Goal: Information Seeking & Learning: Understand process/instructions

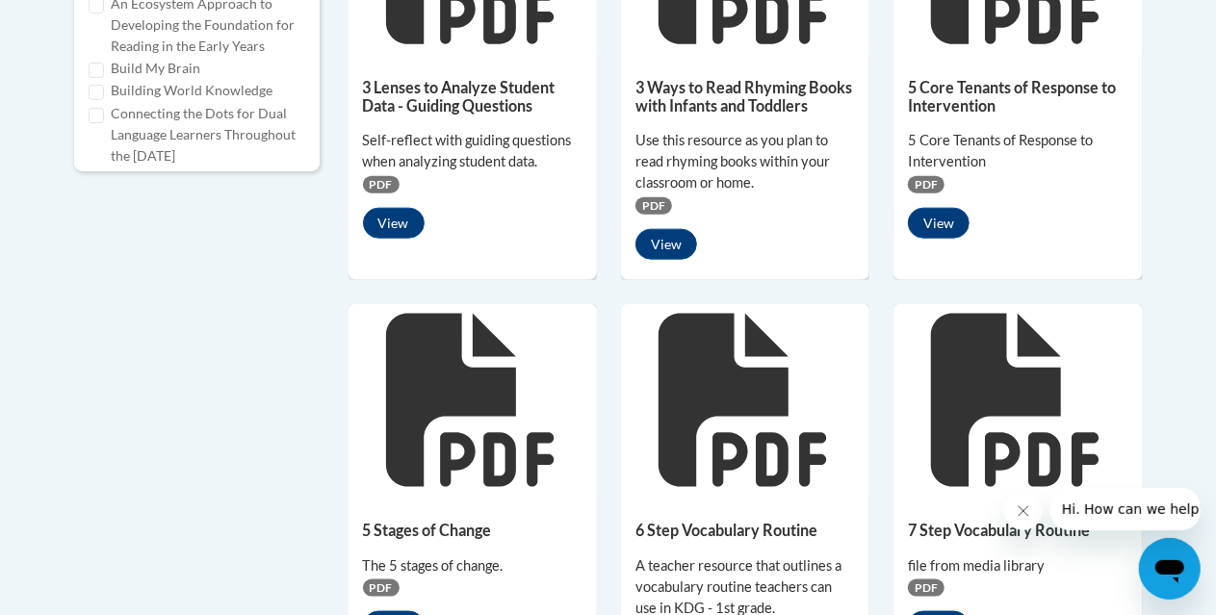
scroll to position [1348, 0]
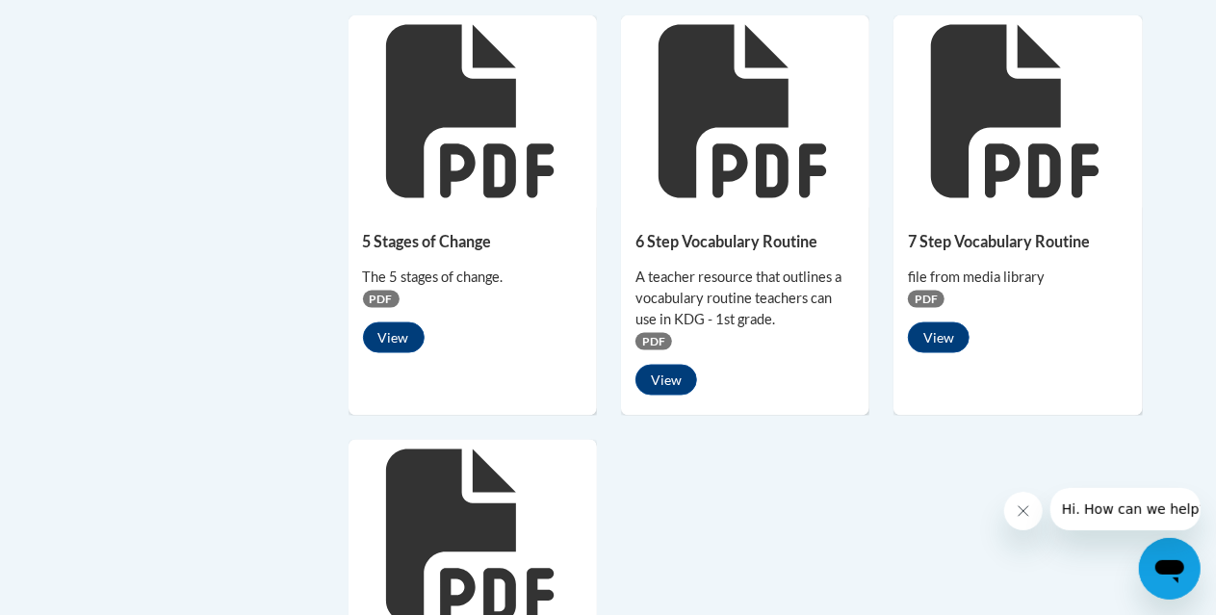
click at [768, 215] on div "6 Step Vocabulary Routine A teacher resource that outlines a vocabulary routine…" at bounding box center [745, 309] width 248 height 202
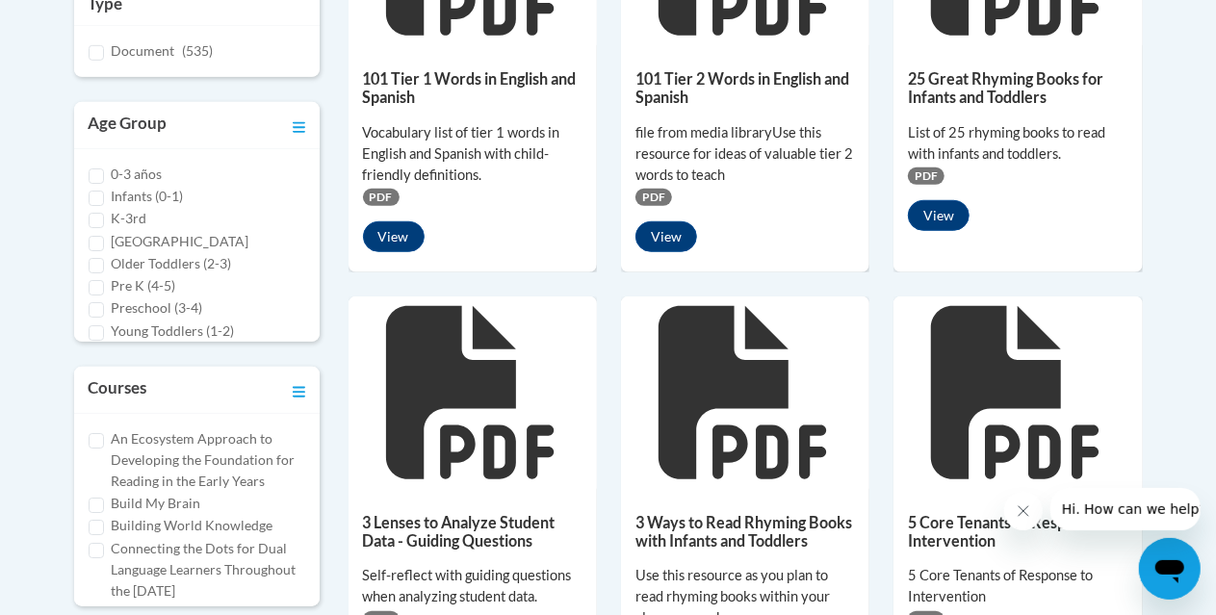
scroll to position [481, 0]
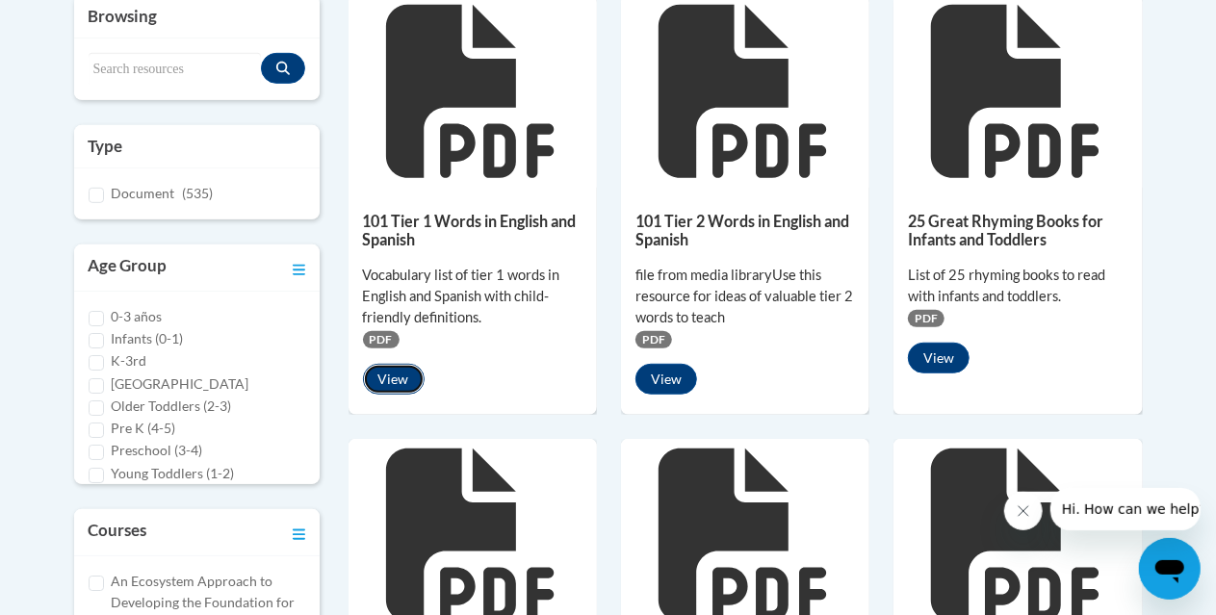
click at [410, 373] on button "View" at bounding box center [394, 379] width 62 height 31
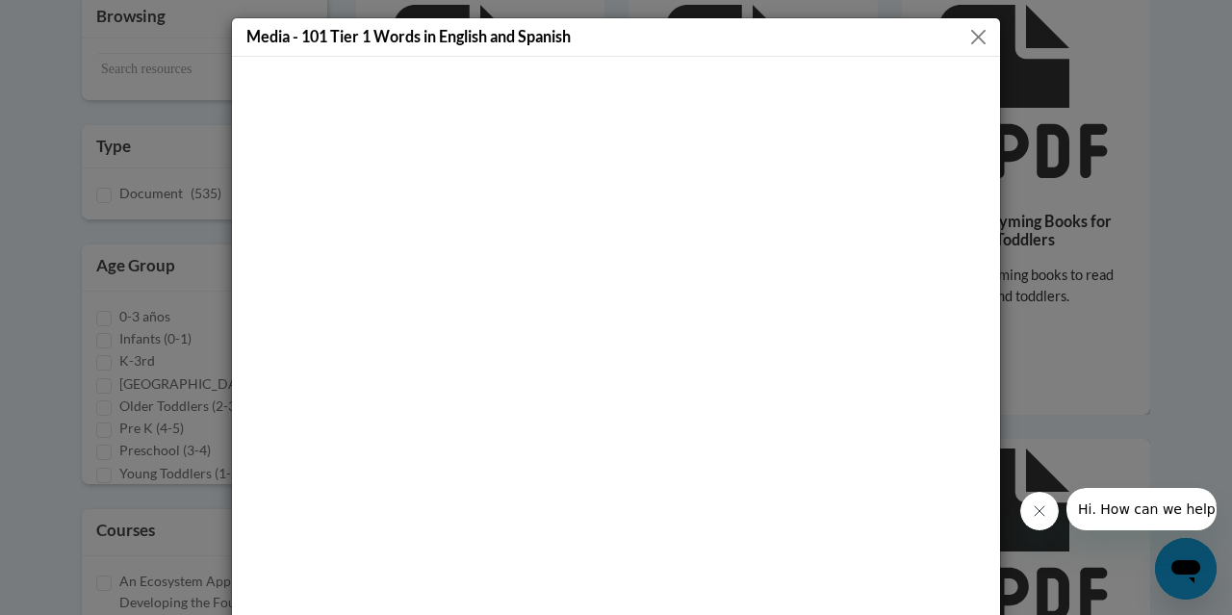
click at [973, 36] on button "Close" at bounding box center [979, 37] width 24 height 24
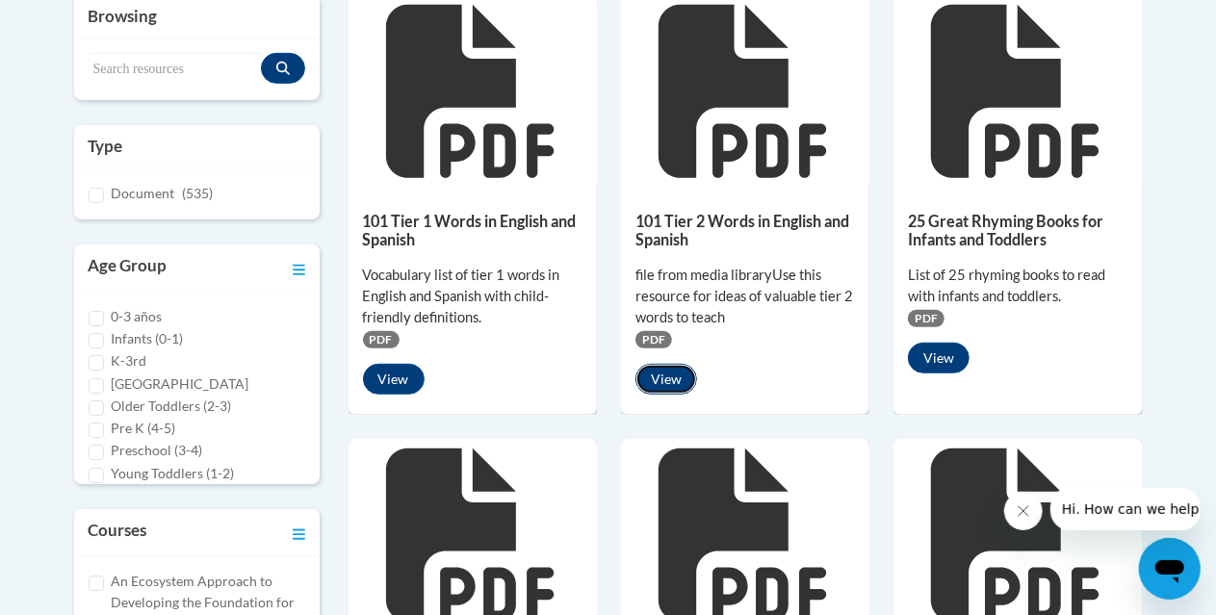
click at [666, 375] on button "View" at bounding box center [666, 379] width 62 height 31
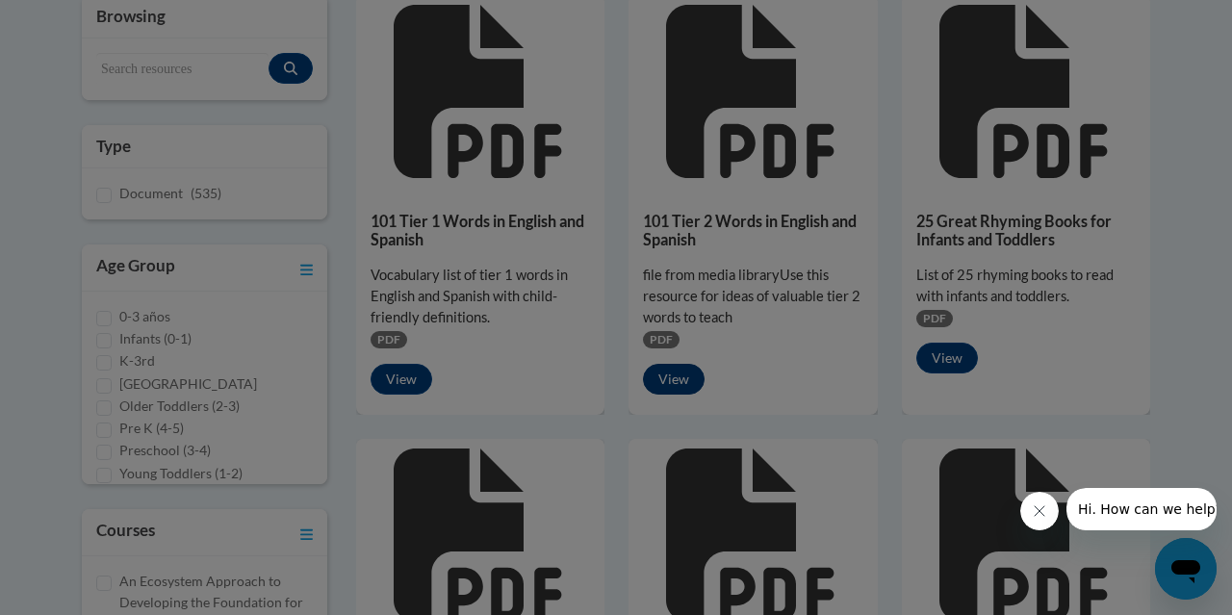
click at [666, 375] on div at bounding box center [616, 307] width 1232 height 615
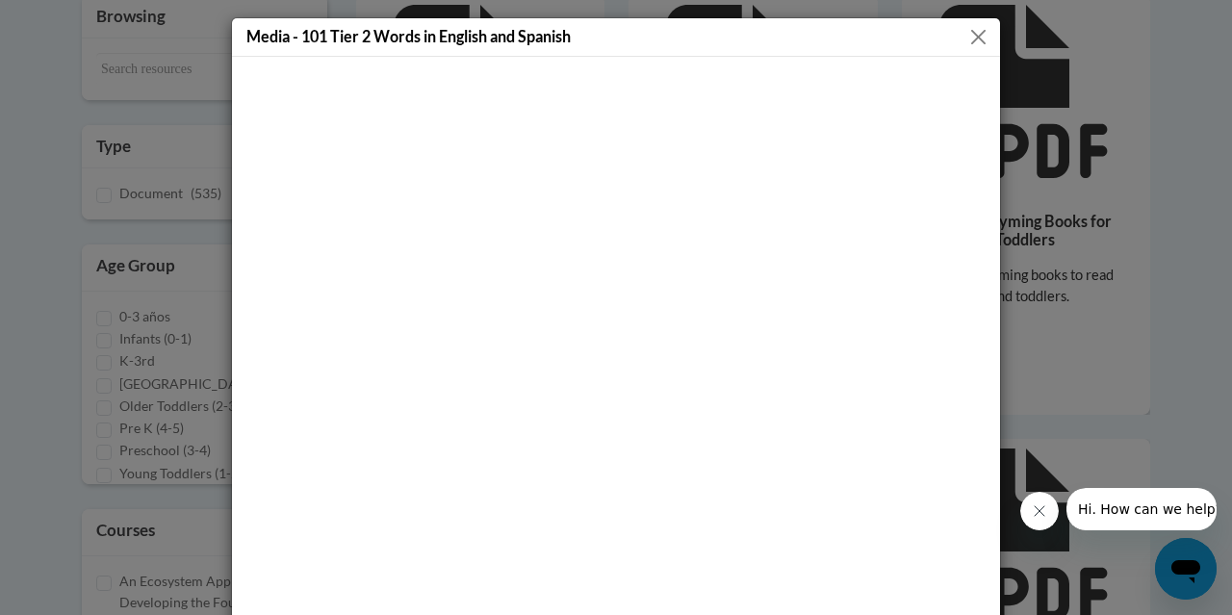
click at [967, 32] on button "Close" at bounding box center [979, 37] width 24 height 24
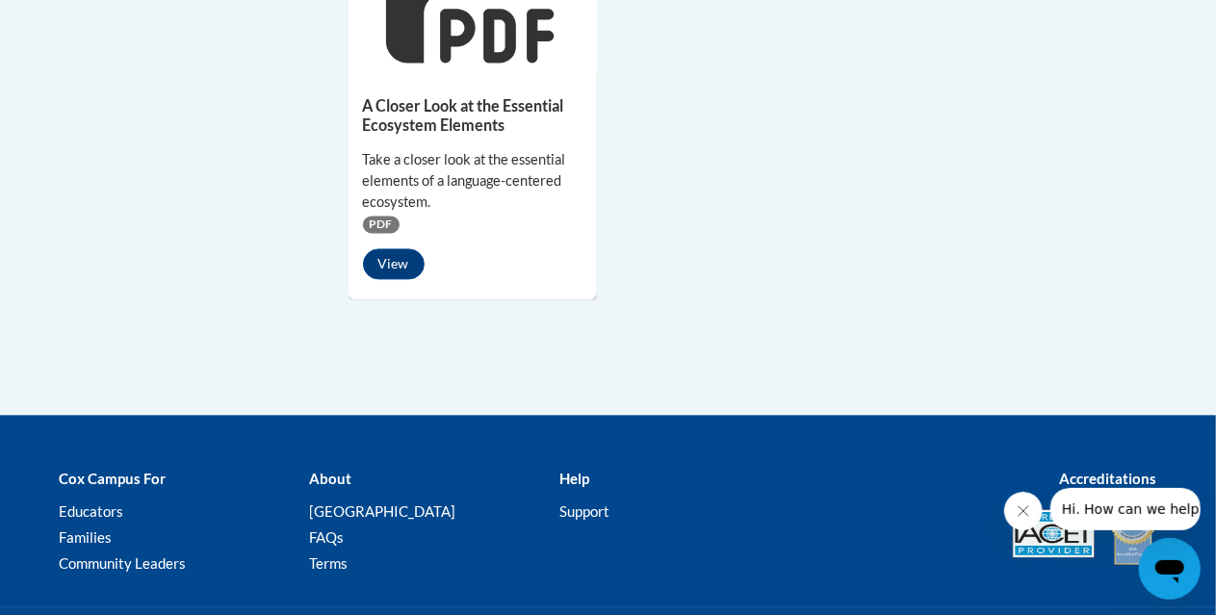
scroll to position [1732, 0]
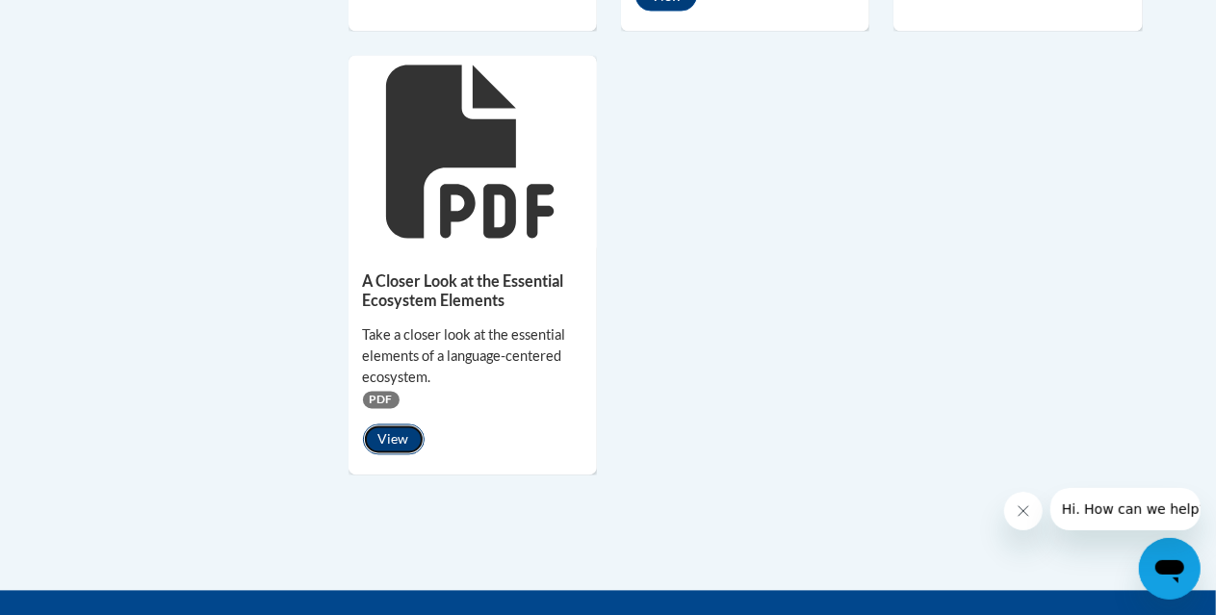
click at [397, 431] on button "View" at bounding box center [394, 440] width 62 height 31
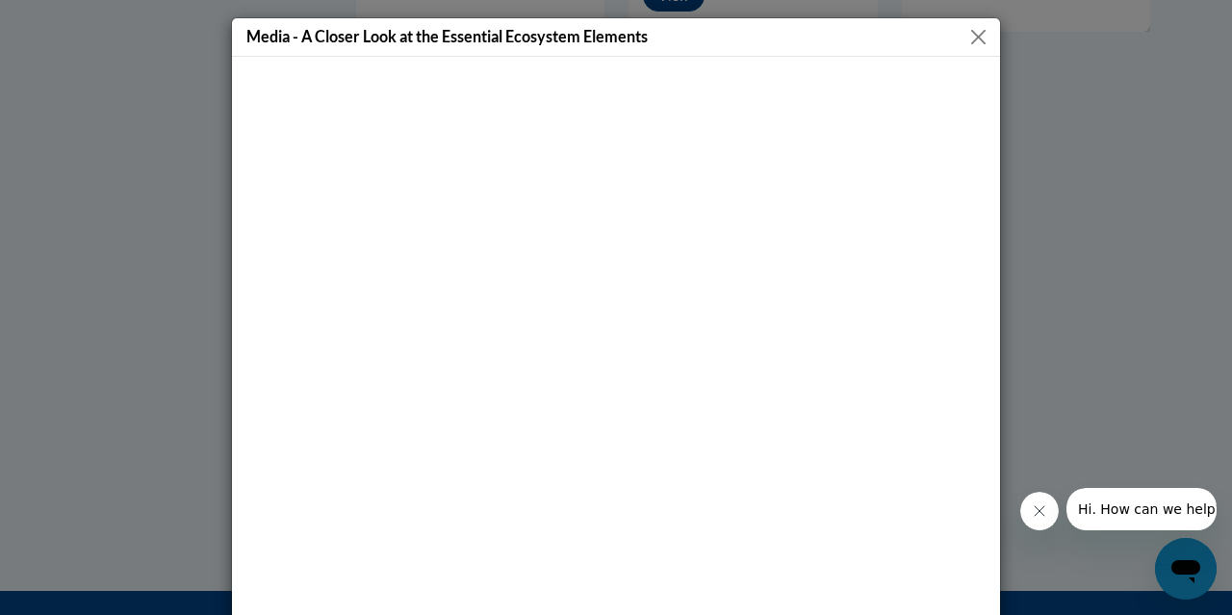
click at [968, 32] on button "Close" at bounding box center [979, 37] width 24 height 24
